Goal: Task Accomplishment & Management: Use online tool/utility

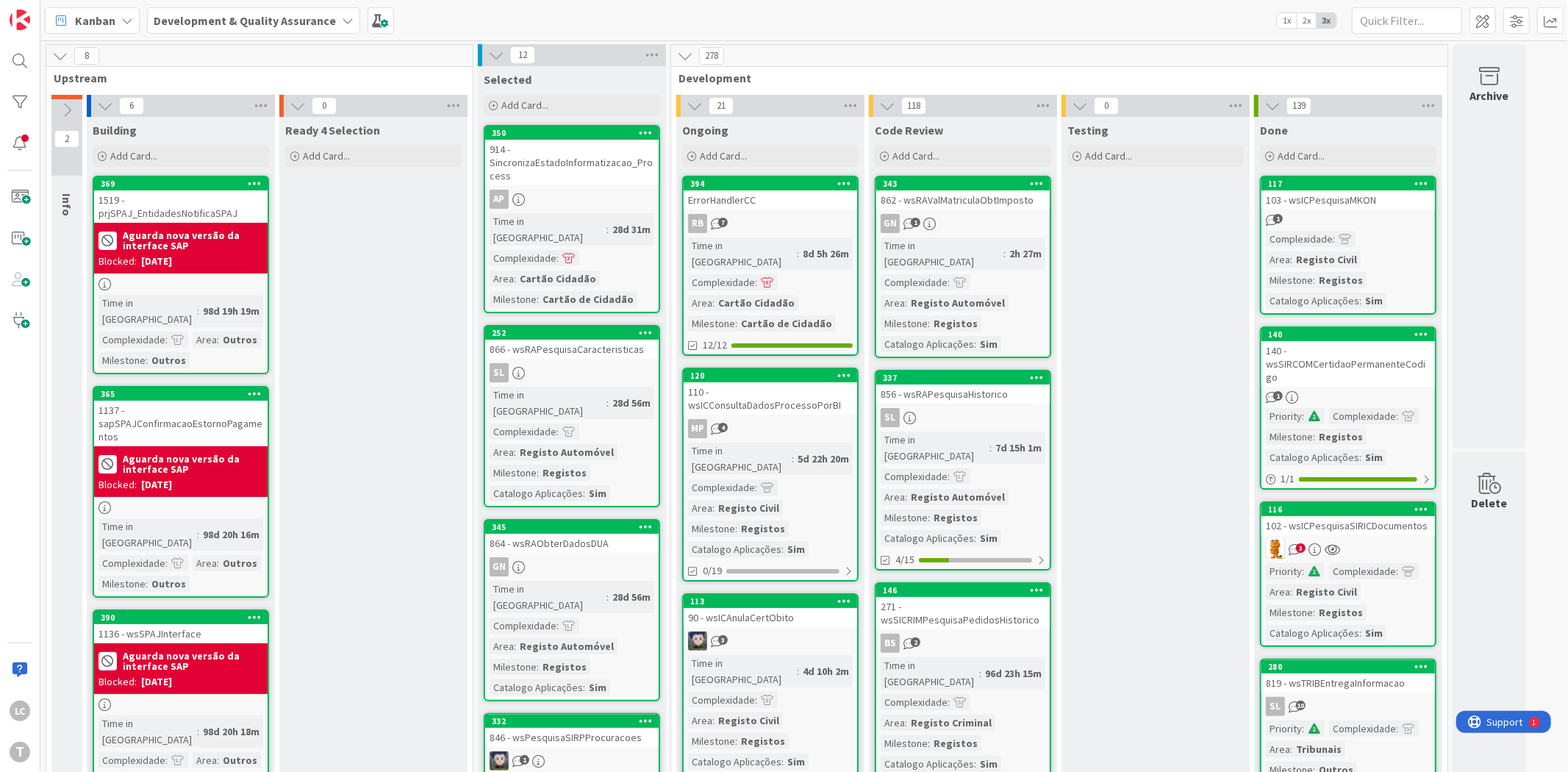
scroll to position [408, 0]
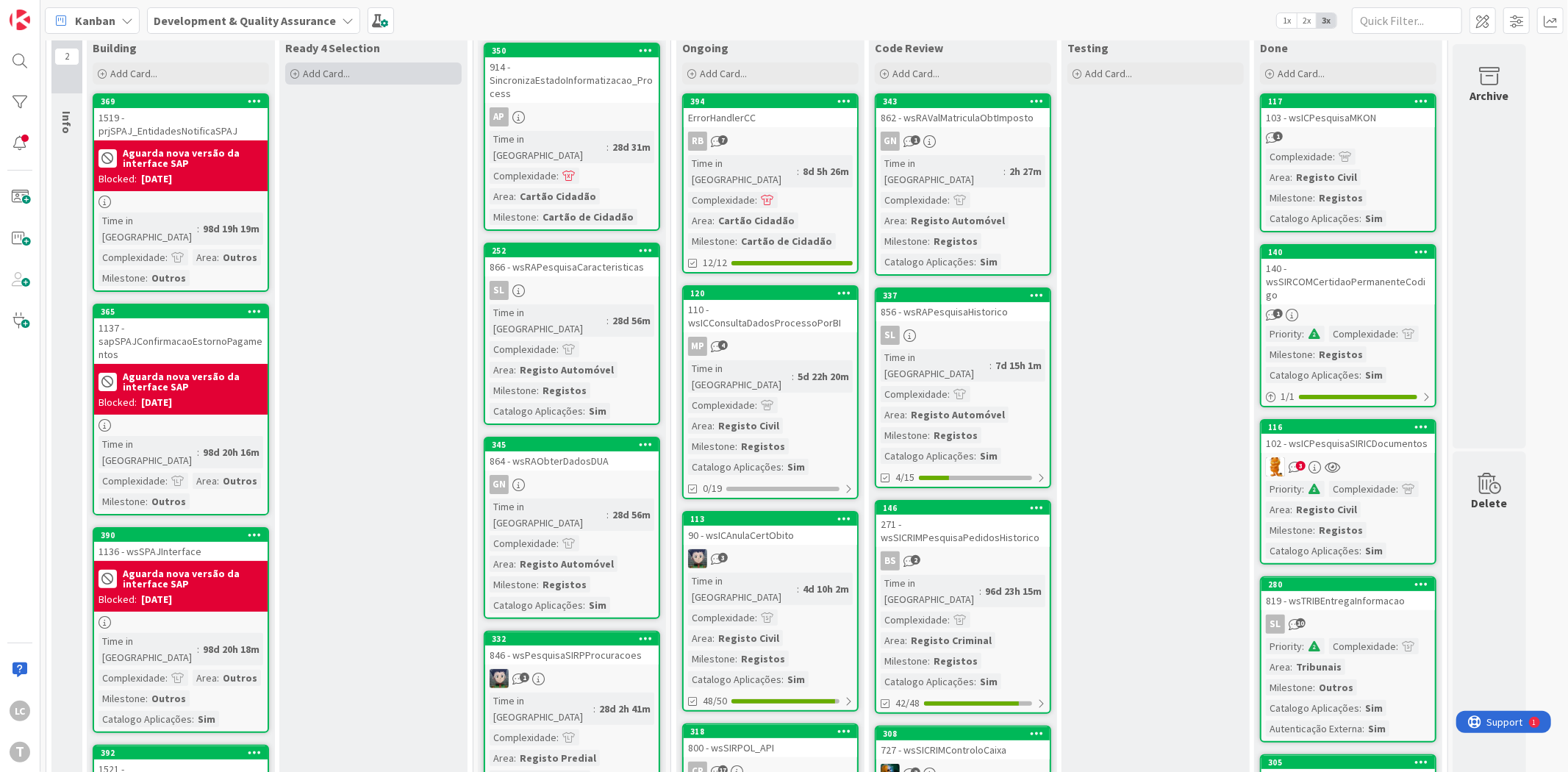
scroll to position [0, 0]
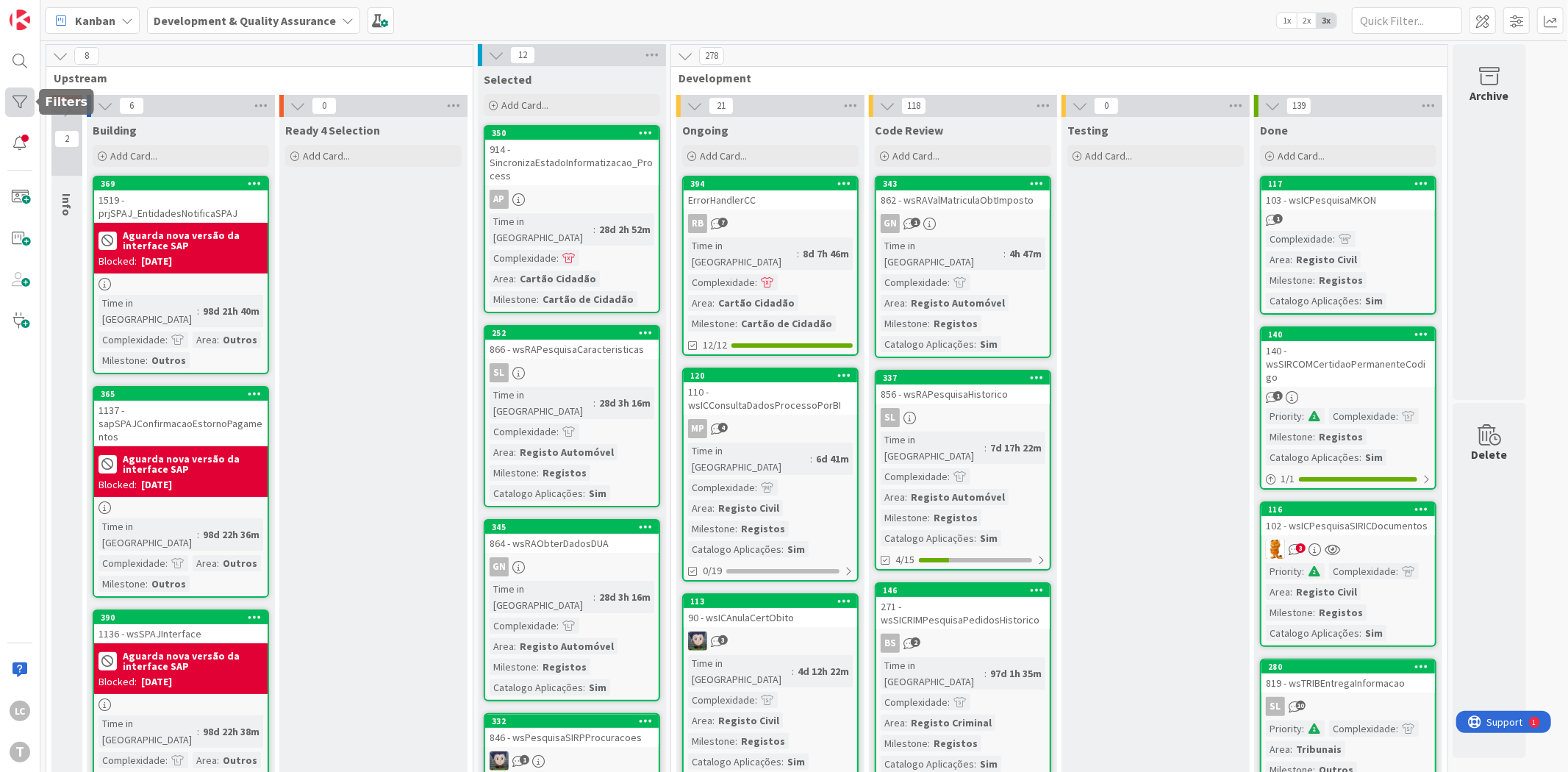
click at [17, 103] on div at bounding box center [20, 102] width 29 height 29
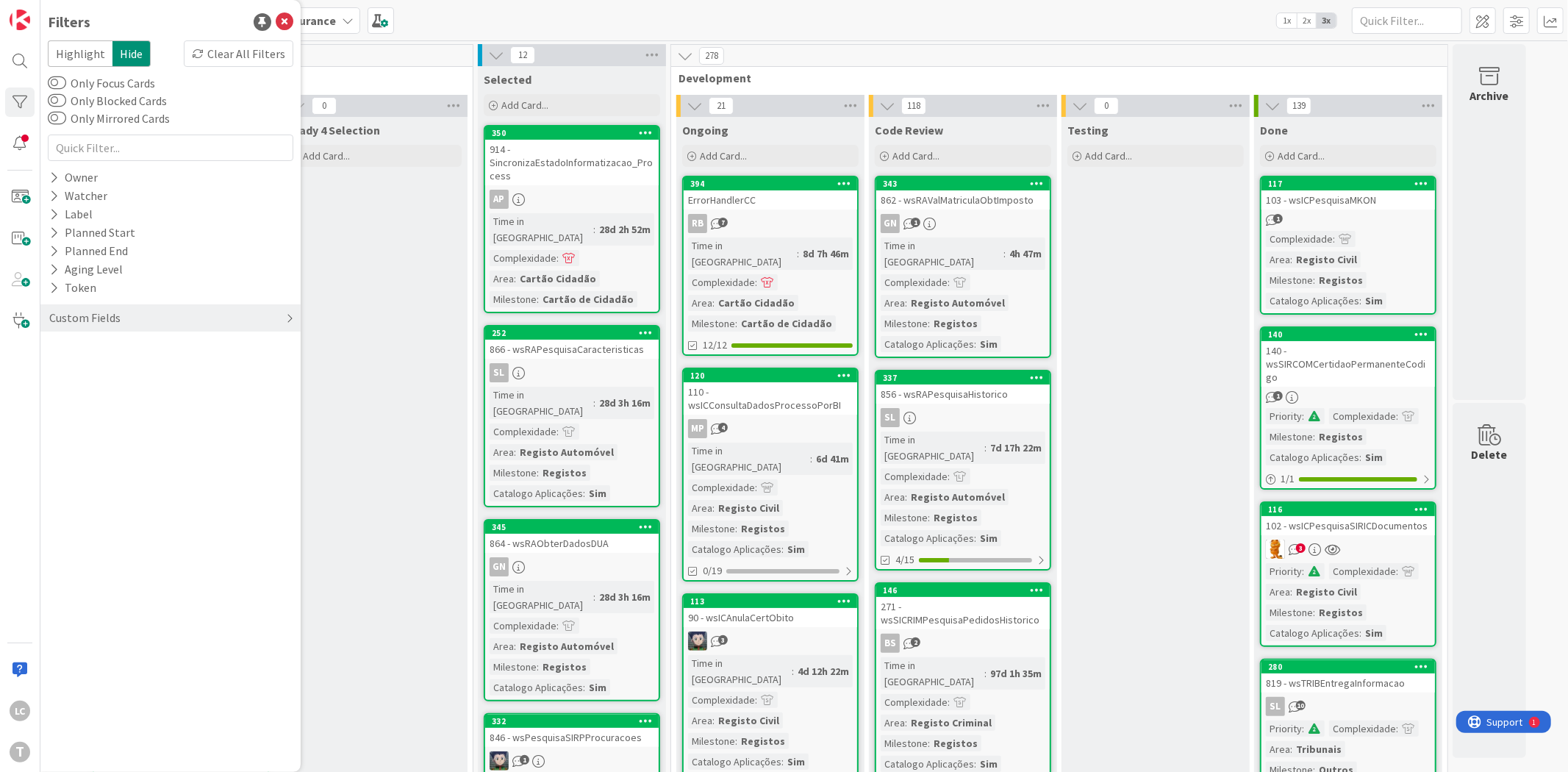
click at [123, 309] on div "Custom Fields" at bounding box center [170, 318] width 261 height 28
click at [126, 349] on div "Priority" at bounding box center [170, 348] width 261 height 18
click at [83, 371] on span at bounding box center [77, 371] width 18 height 12
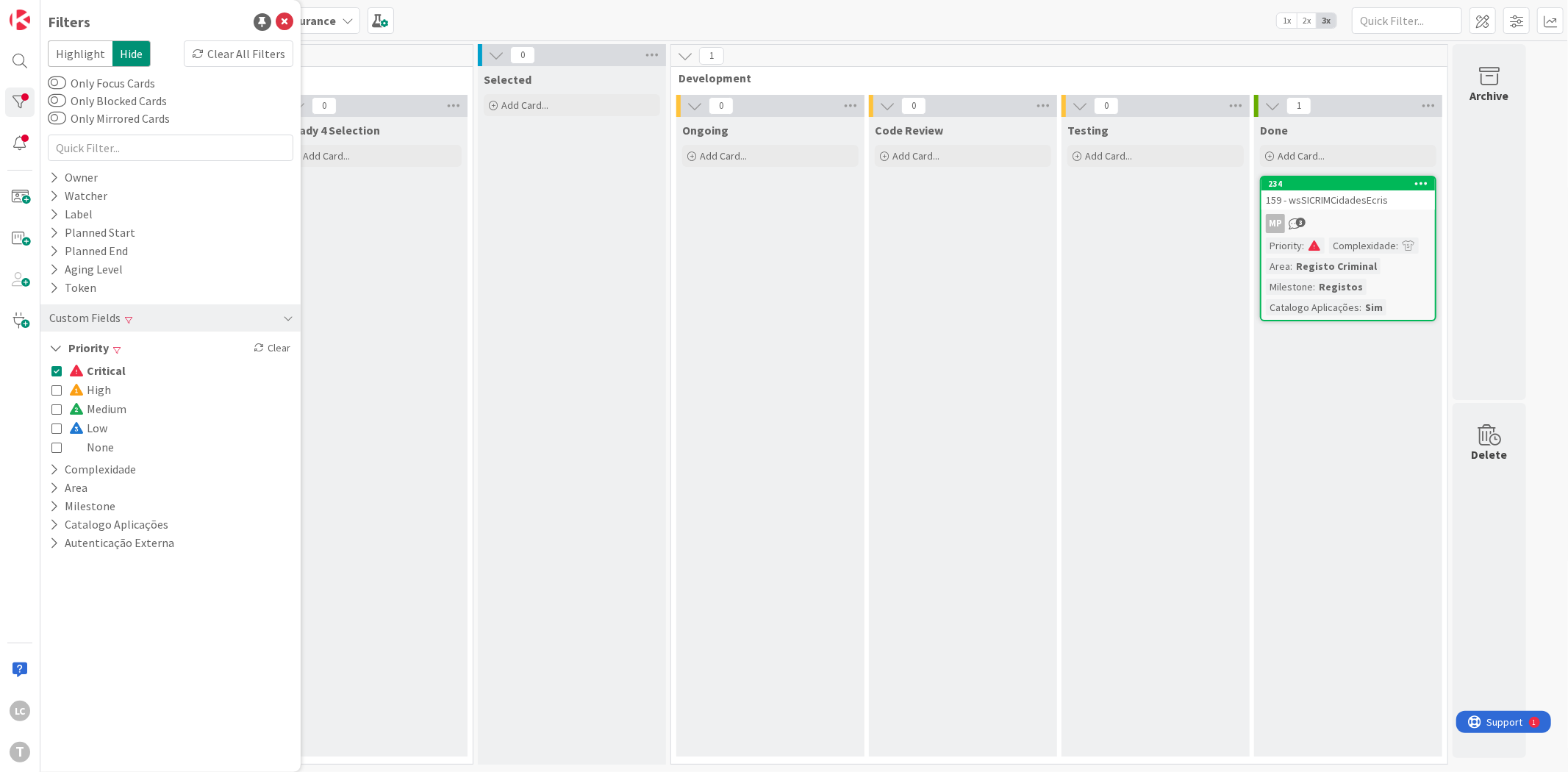
click at [94, 366] on span "Critical" at bounding box center [97, 371] width 57 height 19
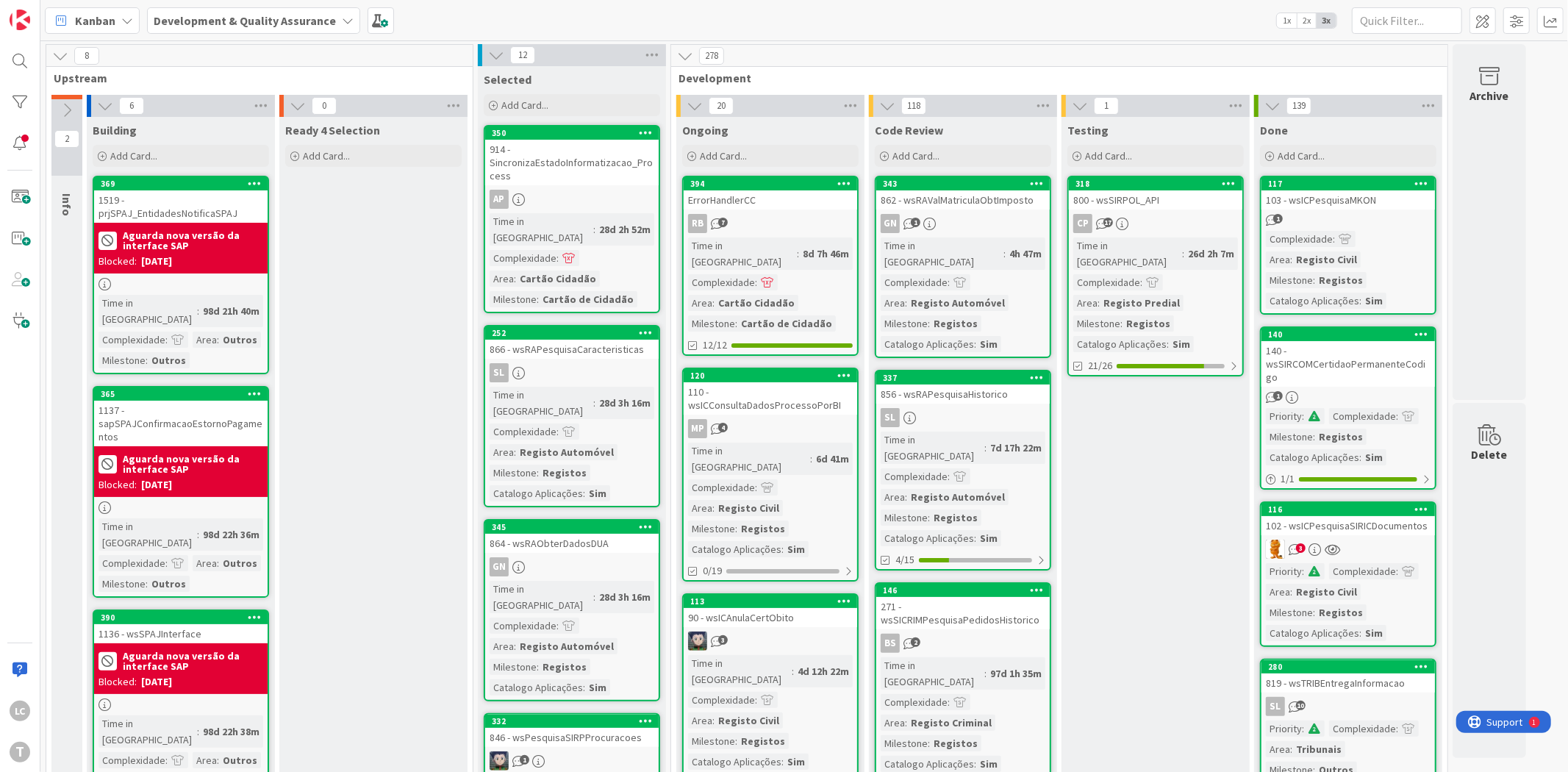
click at [1138, 133] on div "Testing" at bounding box center [1155, 130] width 176 height 15
click at [1166, 129] on div "Testing" at bounding box center [1155, 130] width 176 height 15
click at [1171, 129] on div "Testing" at bounding box center [1155, 130] width 176 height 15
click at [1152, 127] on div "Testing" at bounding box center [1155, 130] width 176 height 15
